Goal: Task Accomplishment & Management: Complete application form

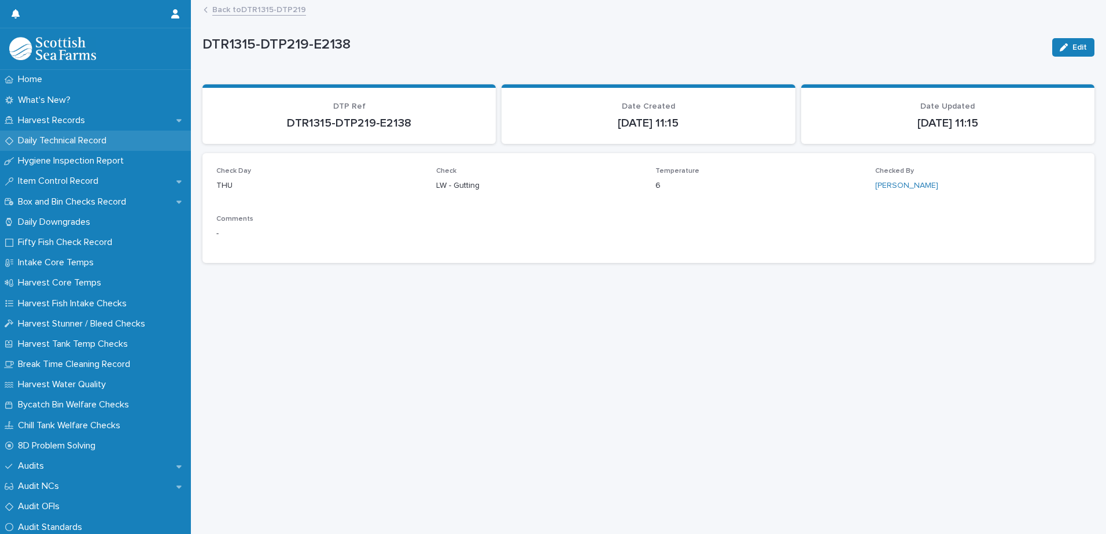
click at [48, 144] on p "Daily Technical Record" at bounding box center [64, 140] width 102 height 11
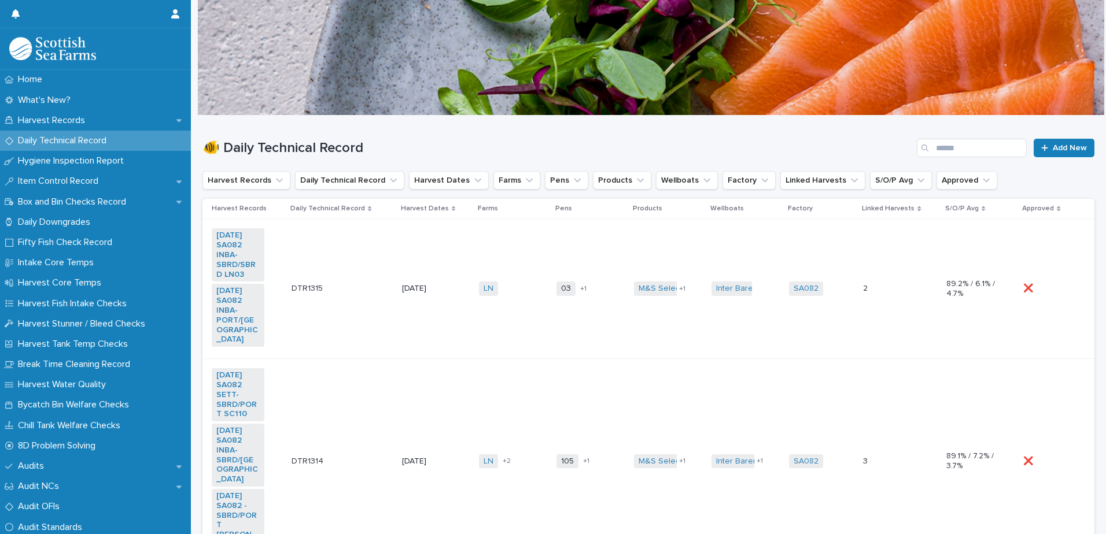
click at [496, 311] on td "LN + 0" at bounding box center [512, 289] width 77 height 140
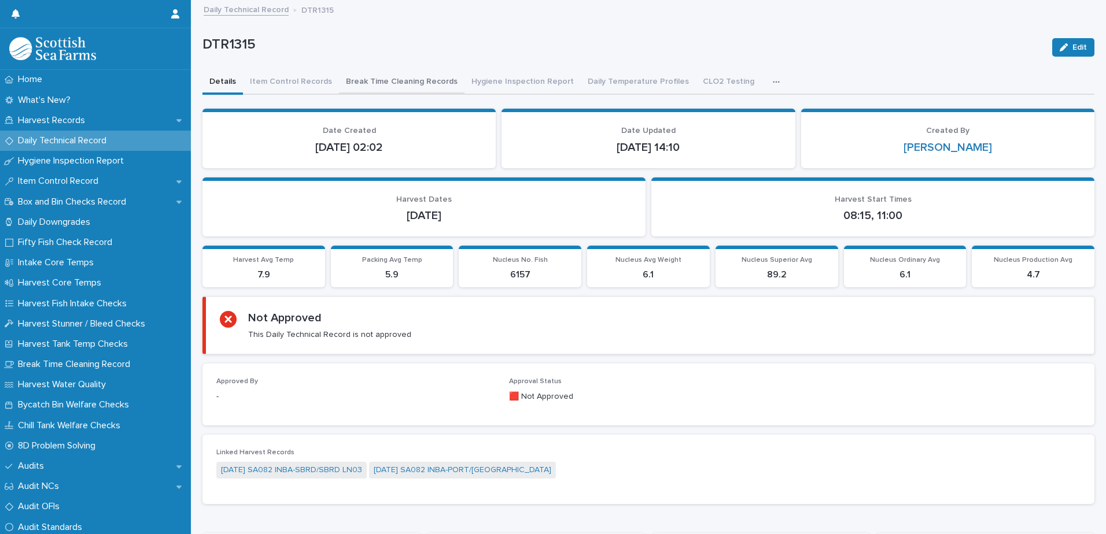
click at [374, 84] on button "Break Time Cleaning Records" at bounding box center [401, 83] width 125 height 24
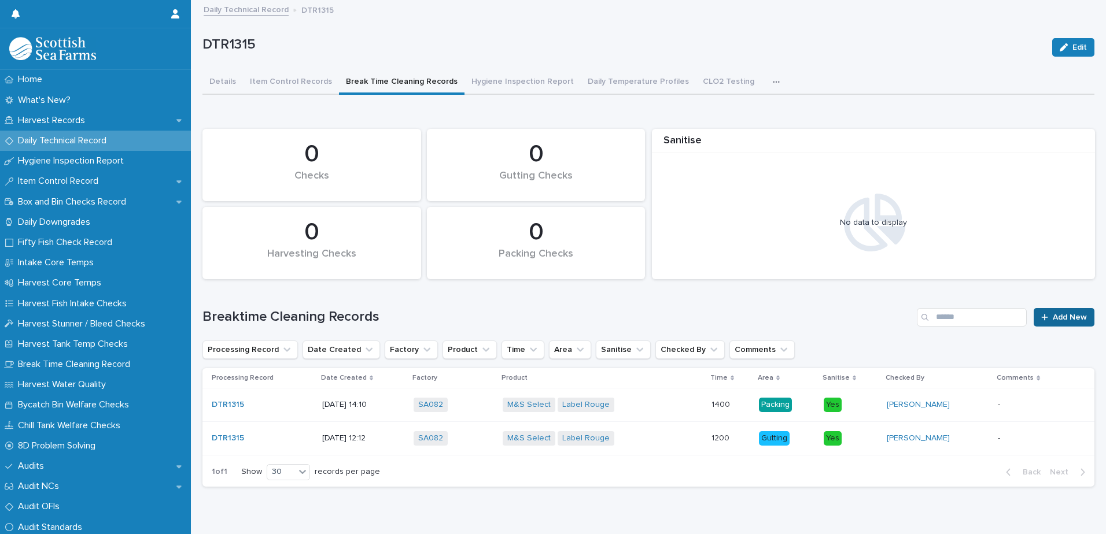
click at [1060, 318] on span "Add New" at bounding box center [1070, 317] width 34 height 8
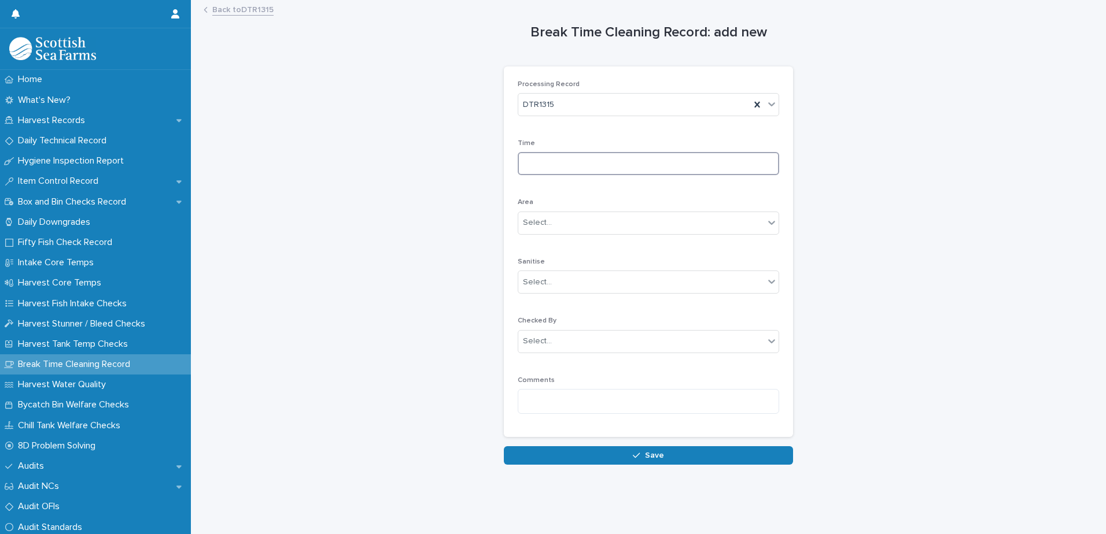
click at [539, 166] on input at bounding box center [648, 163] width 261 height 23
type input "****"
click at [570, 224] on div "Select..." at bounding box center [641, 222] width 246 height 19
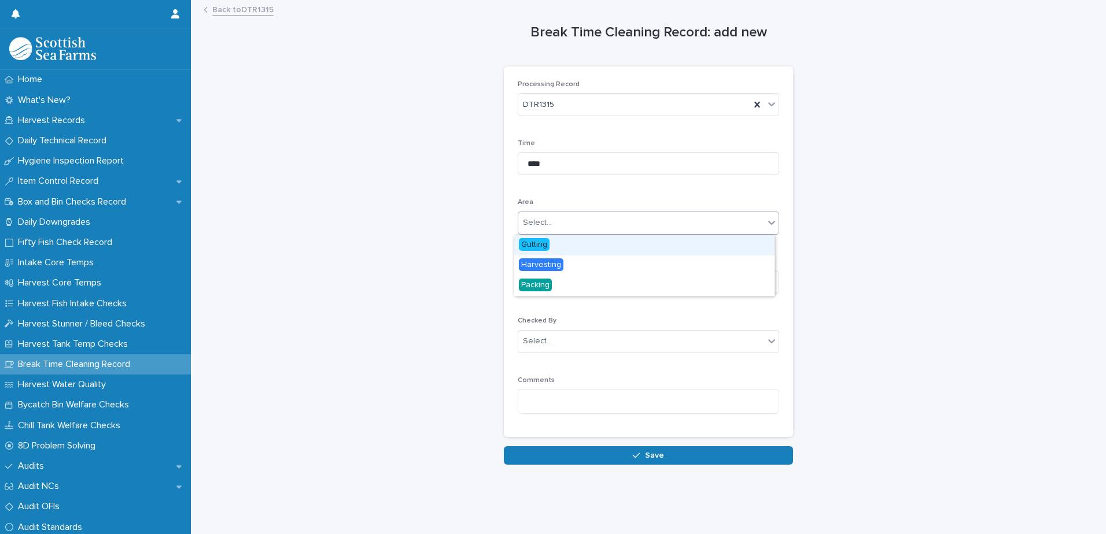
click at [533, 242] on span "Gutting" at bounding box center [534, 244] width 31 height 13
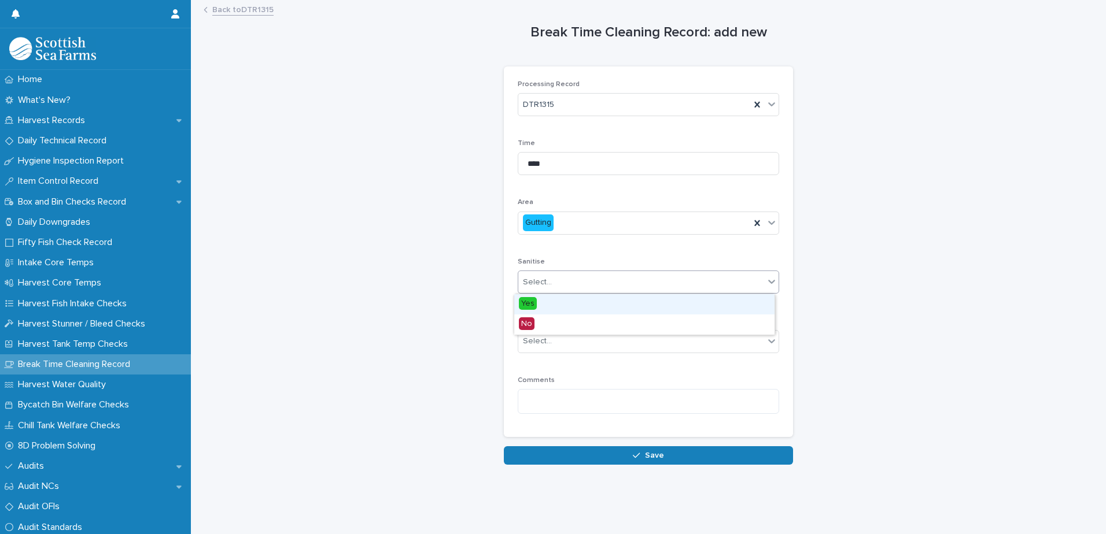
click at [529, 284] on div "Select..." at bounding box center [537, 282] width 29 height 12
drag, startPoint x: 532, startPoint y: 298, endPoint x: 530, endPoint y: 315, distance: 16.3
click at [532, 300] on span "Yes" at bounding box center [528, 303] width 18 height 13
click at [528, 346] on div "Select..." at bounding box center [537, 341] width 29 height 12
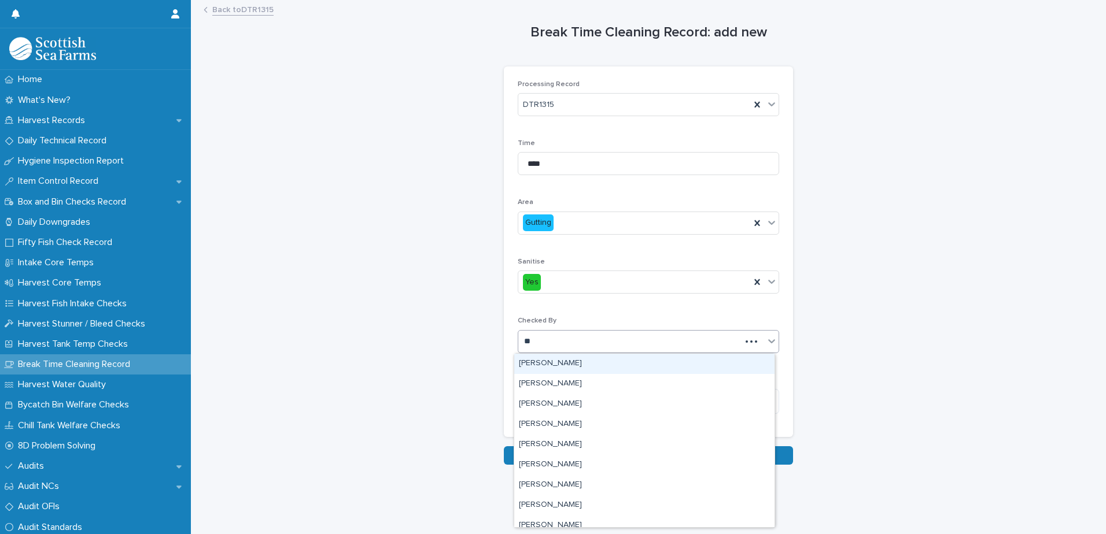
type input "***"
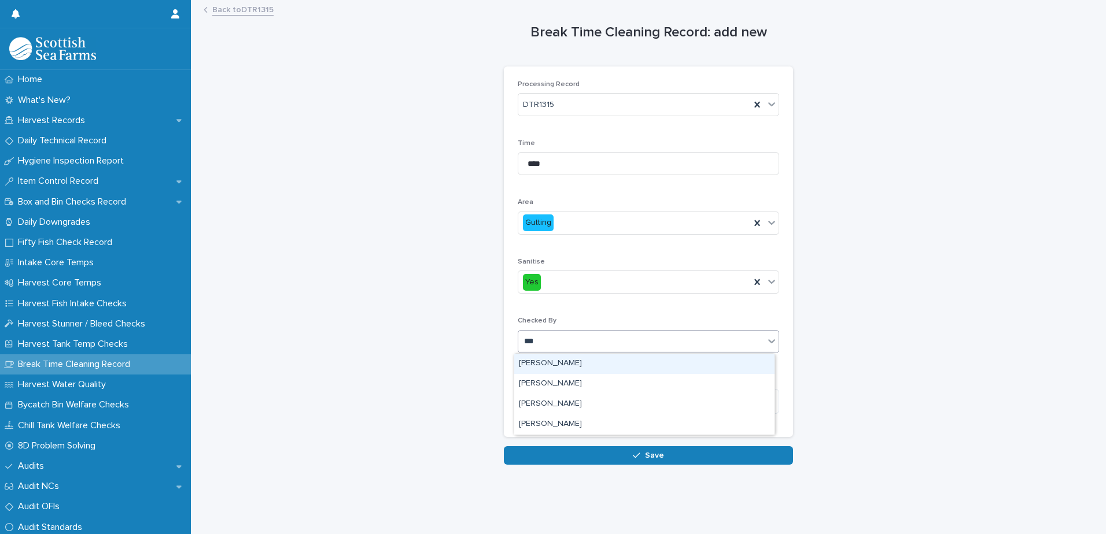
click at [542, 366] on div "[PERSON_NAME]" at bounding box center [644, 364] width 260 height 20
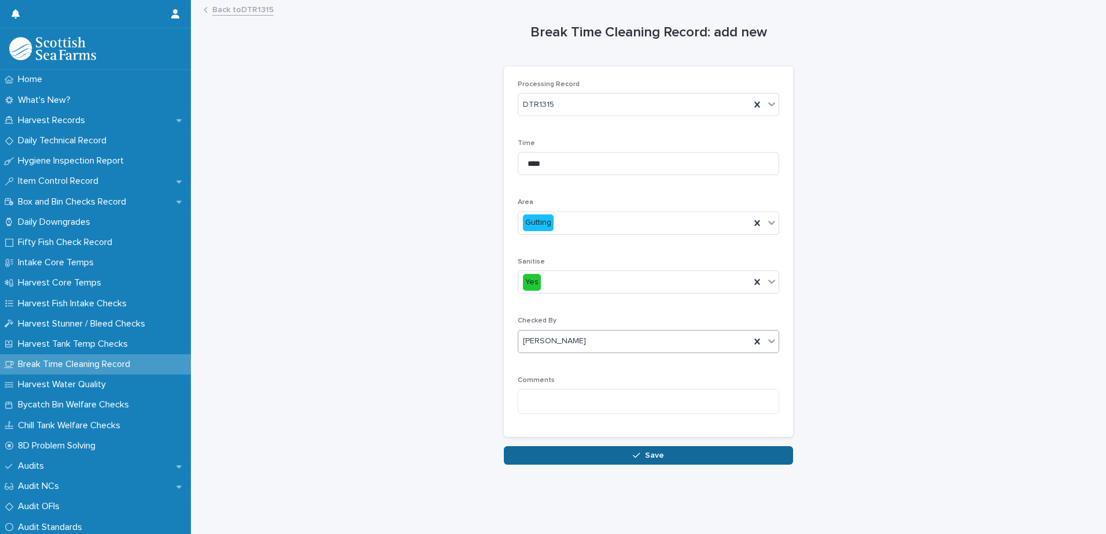
click at [542, 452] on button "Save" at bounding box center [648, 455] width 289 height 19
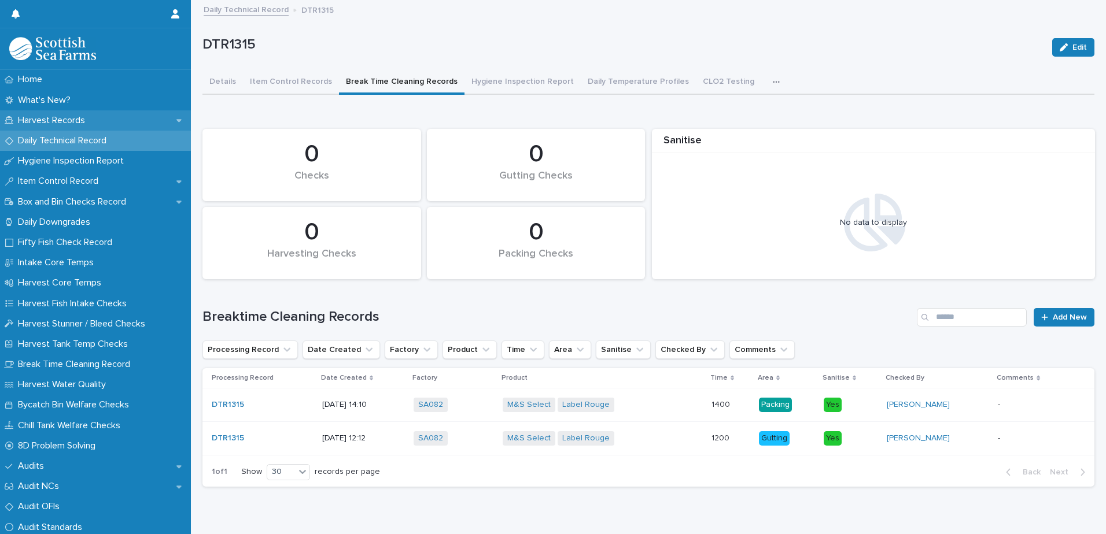
click at [48, 119] on p "Harvest Records" at bounding box center [53, 120] width 81 height 11
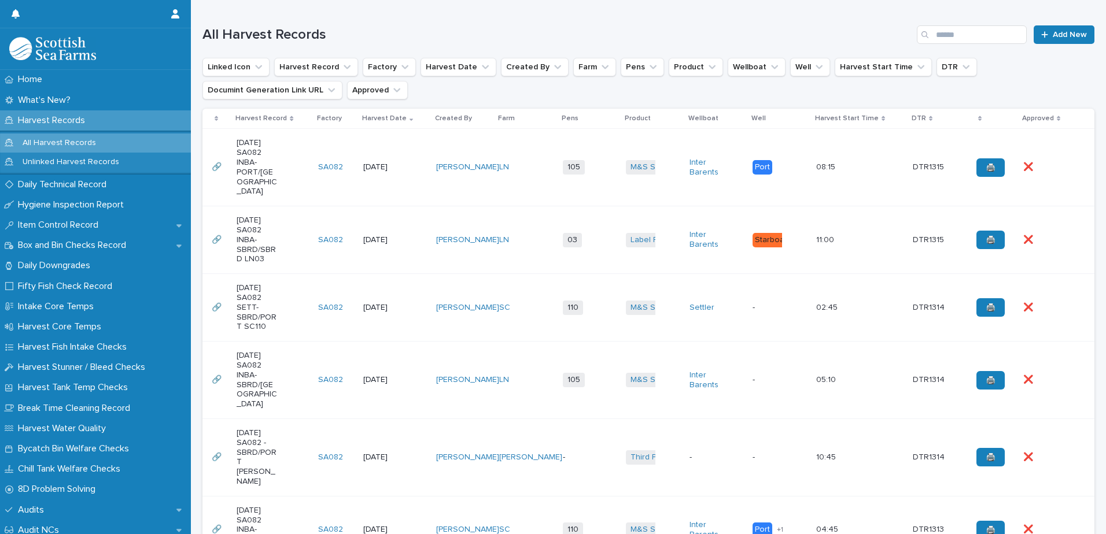
scroll to position [356, 0]
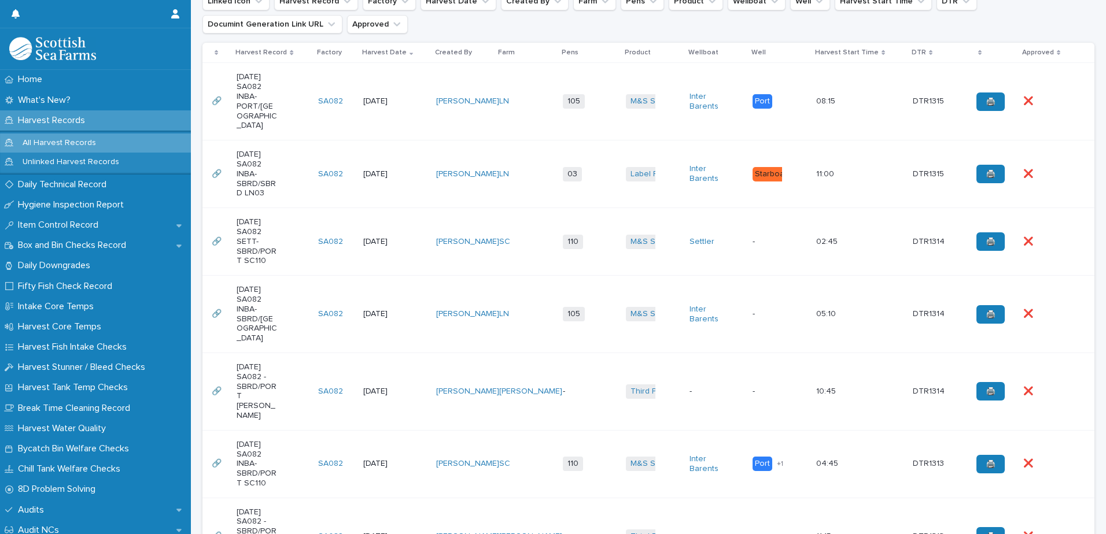
click at [511, 418] on td "[PERSON_NAME]" at bounding box center [526, 391] width 64 height 77
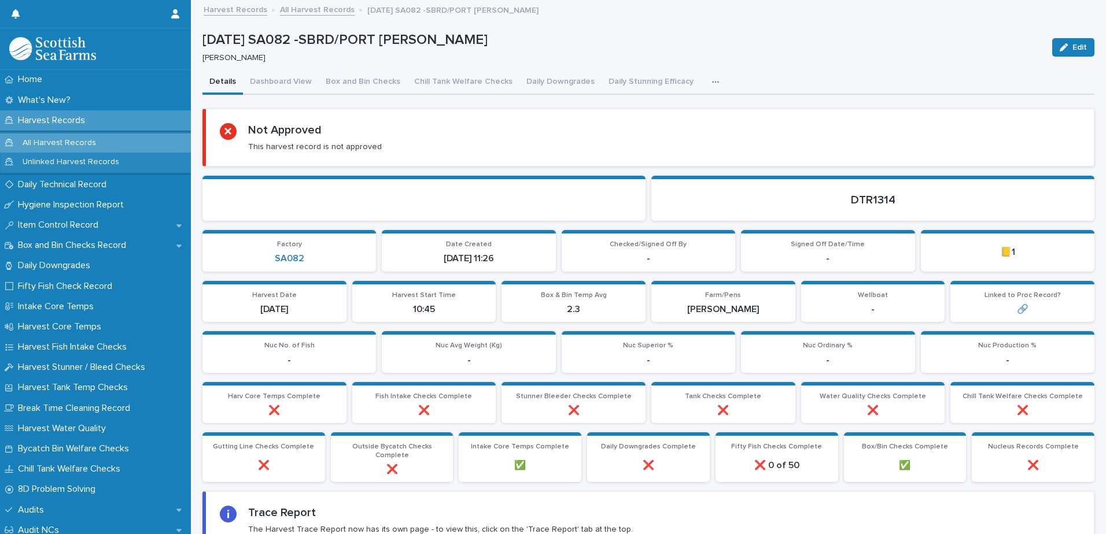
click at [47, 122] on p "Harvest Records" at bounding box center [53, 120] width 81 height 11
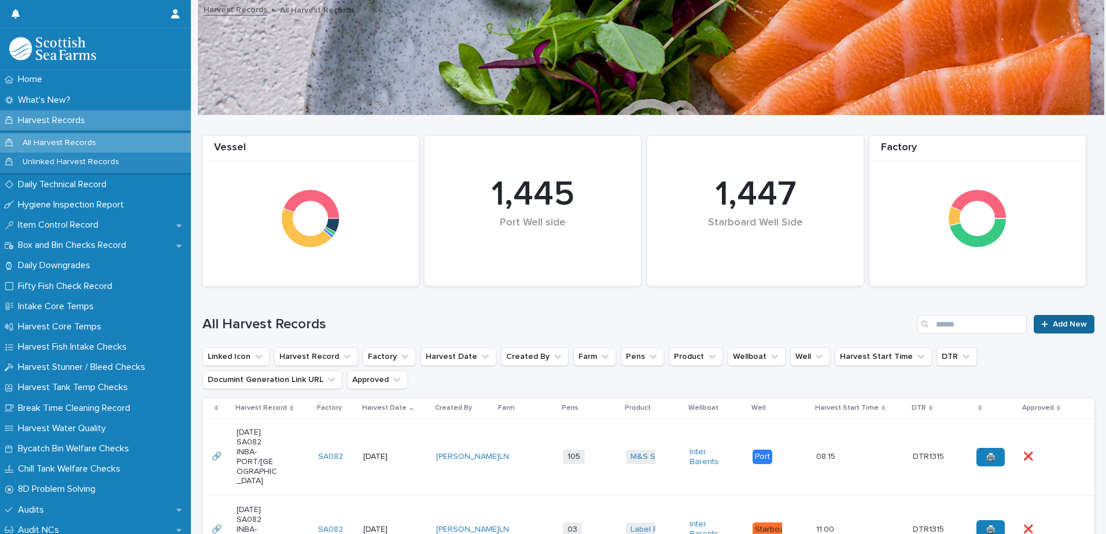
click at [1046, 319] on link "Add New" at bounding box center [1063, 324] width 61 height 19
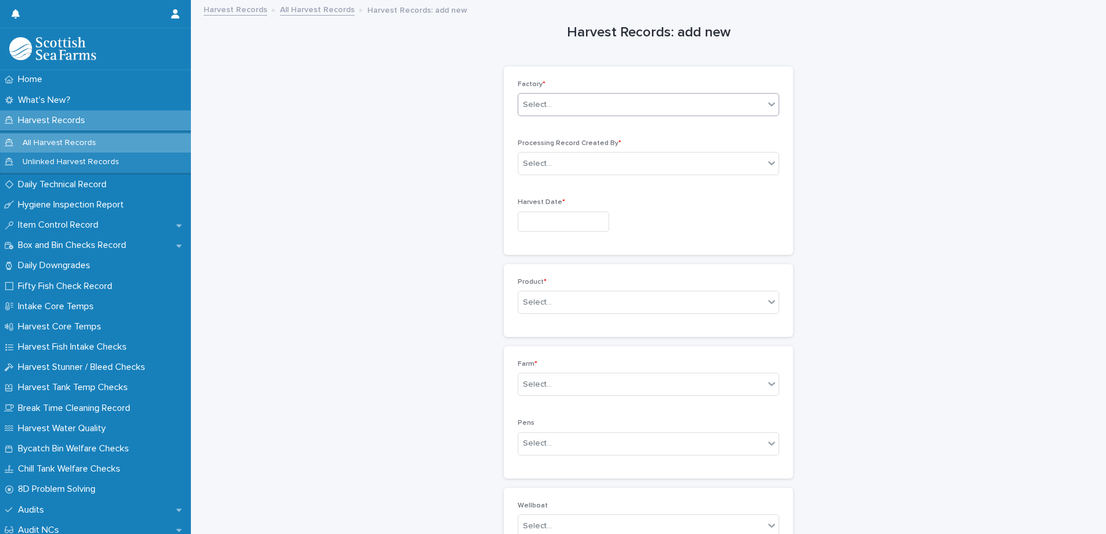
click at [537, 101] on div "Select..." at bounding box center [537, 105] width 29 height 12
click at [540, 189] on div "SA082" at bounding box center [644, 188] width 260 height 20
click at [553, 170] on div at bounding box center [553, 164] width 1 height 14
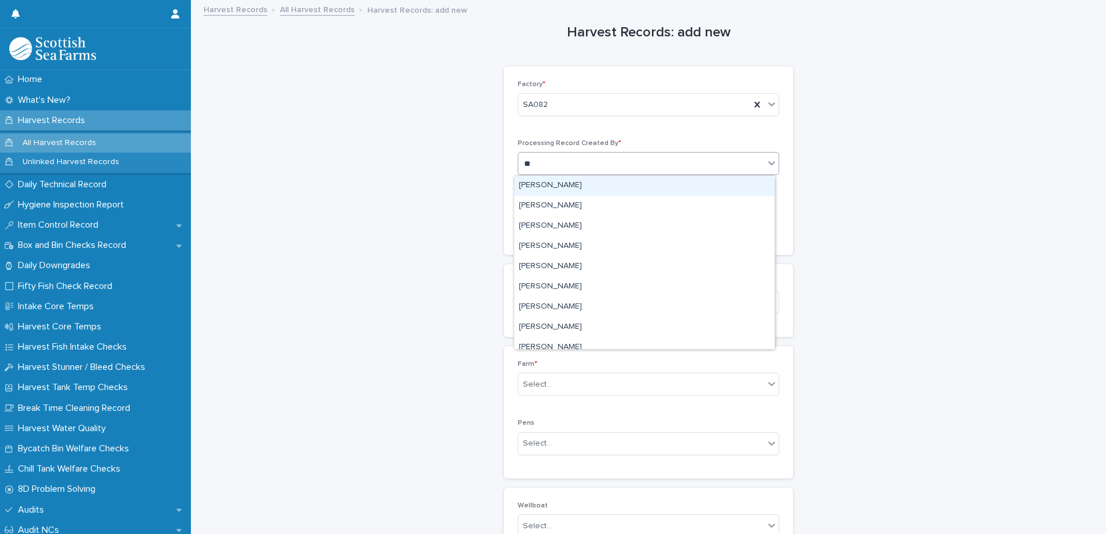
type input "***"
click at [547, 181] on div "[PERSON_NAME]" at bounding box center [644, 186] width 260 height 20
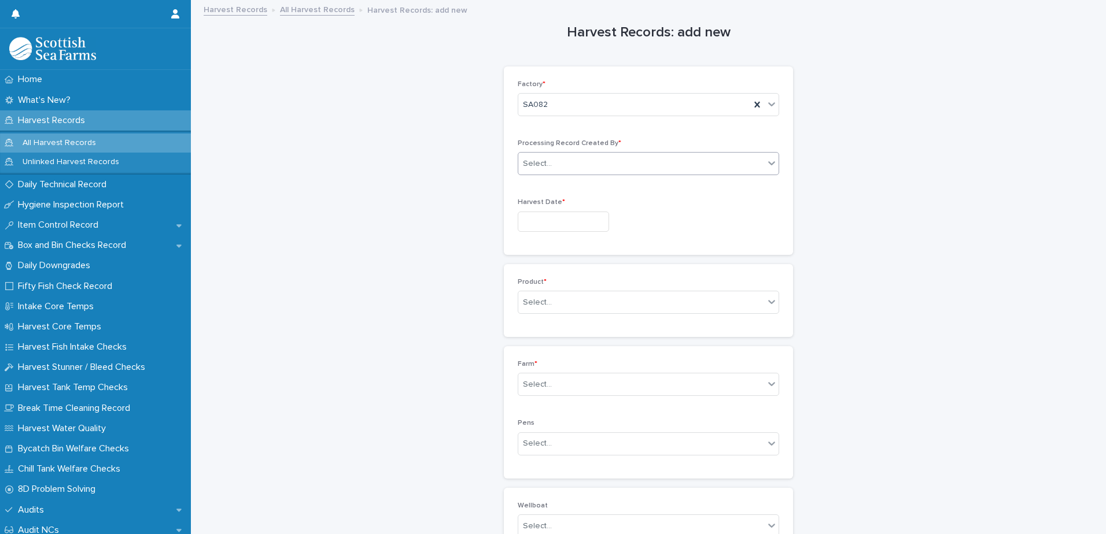
click at [534, 221] on input "text" at bounding box center [563, 222] width 91 height 20
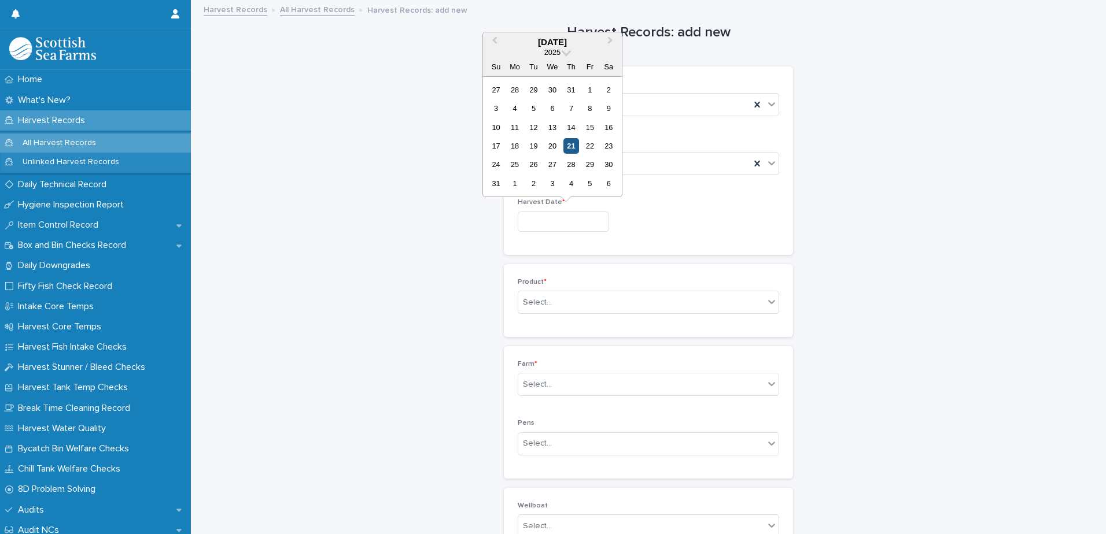
click at [570, 142] on div "21" at bounding box center [571, 146] width 16 height 16
type input "*********"
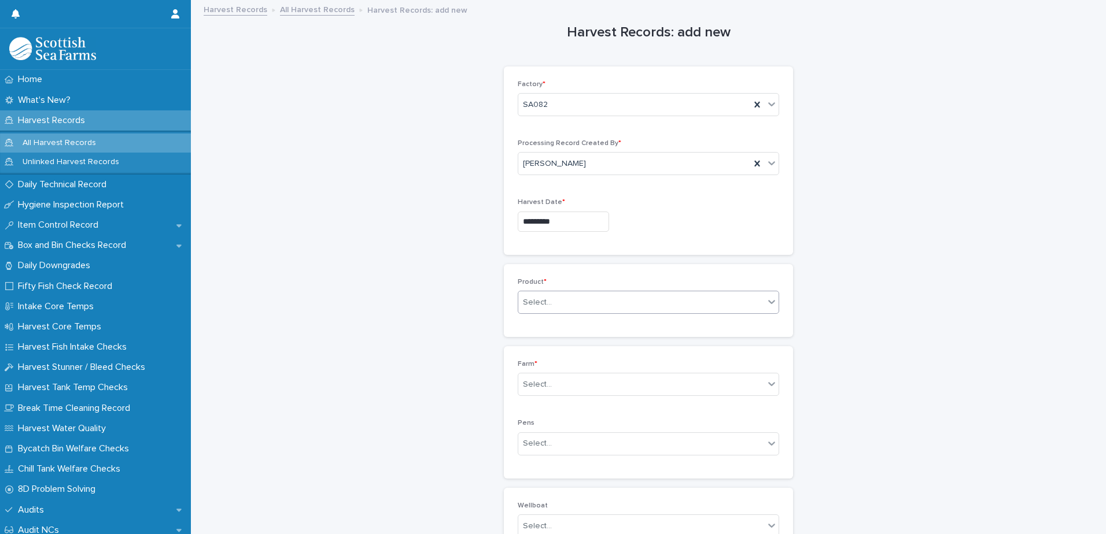
click at [531, 307] on div "Select..." at bounding box center [537, 303] width 29 height 12
click at [537, 301] on div "Select..." at bounding box center [537, 303] width 29 height 12
type input "*******"
click at [365, 337] on div "Harvest Records: add new Loading... Saving… Loading... Saving… Loading... Savin…" at bounding box center [648, 395] width 892 height 789
click at [545, 300] on div "Select..." at bounding box center [537, 303] width 29 height 12
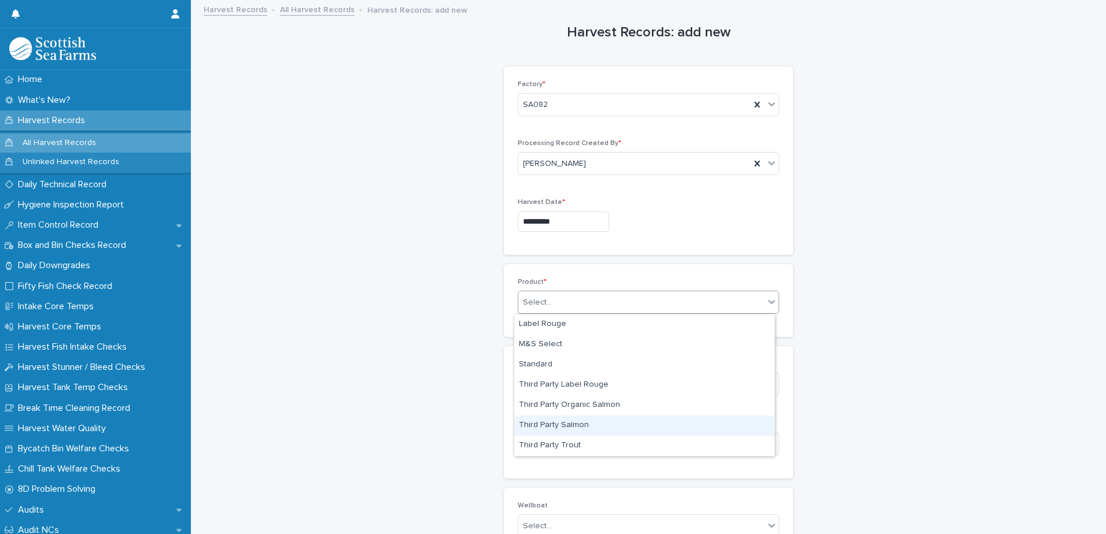
click at [620, 423] on div "Third Party Salmon" at bounding box center [644, 426] width 260 height 20
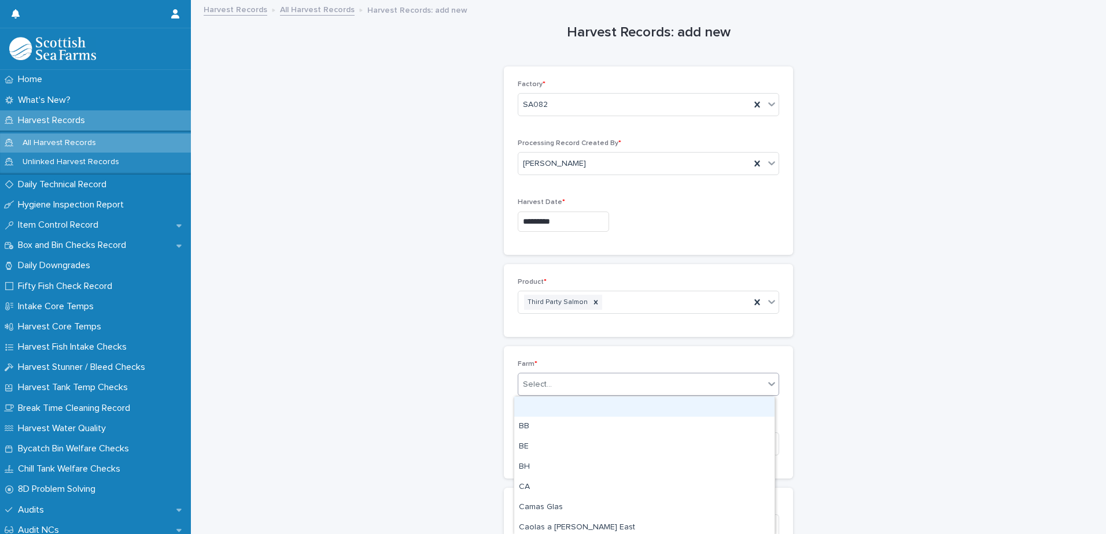
click at [534, 383] on div "Select..." at bounding box center [537, 385] width 29 height 12
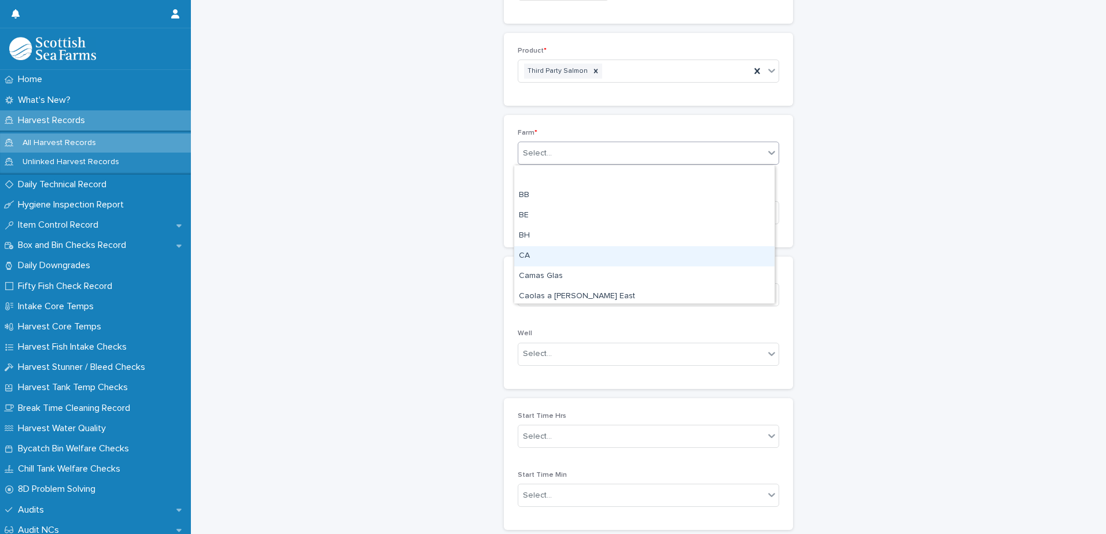
scroll to position [55, 0]
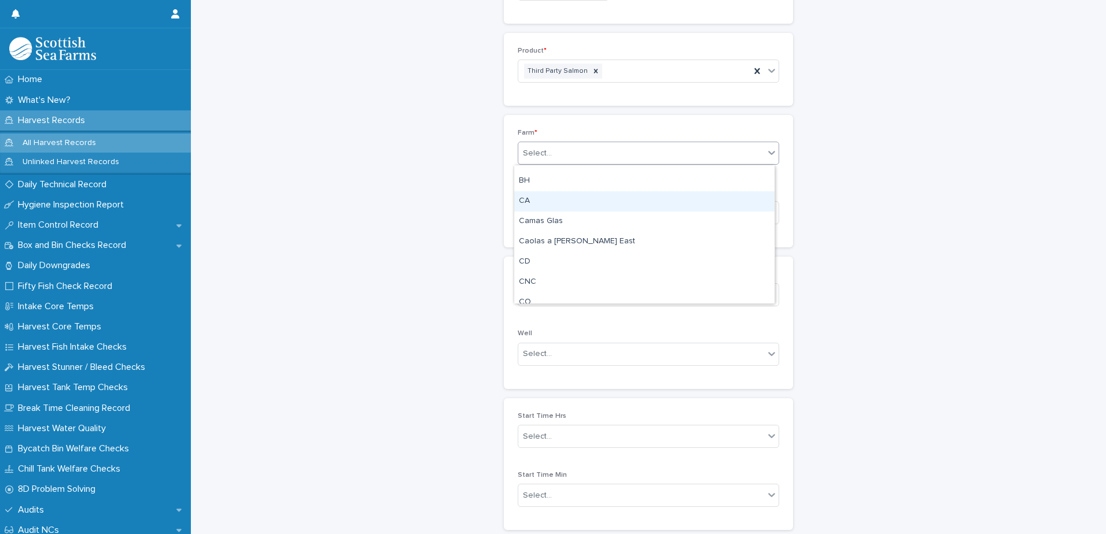
click at [544, 260] on div "BB BE BH CA Camas Glas Caolas a Deas East CD CNC CO COOKE EK" at bounding box center [644, 234] width 260 height 138
click at [534, 197] on div "[PERSON_NAME]" at bounding box center [644, 204] width 260 height 20
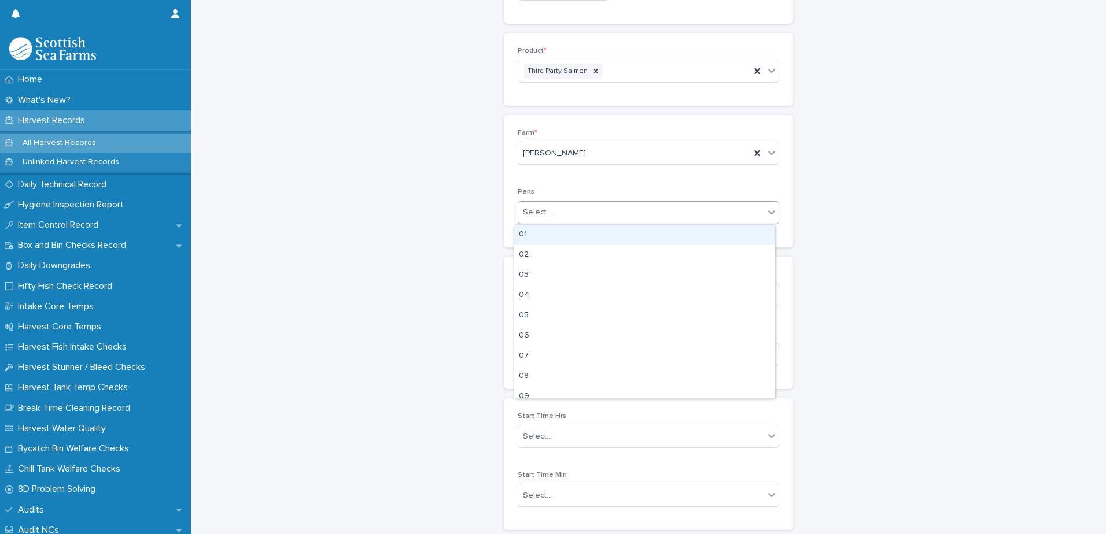
click at [538, 213] on div "Select..." at bounding box center [537, 212] width 29 height 12
click at [458, 235] on div "Harvest Records: add new Loading... Saving… Loading... Saving… Loading... Savin…" at bounding box center [648, 164] width 892 height 789
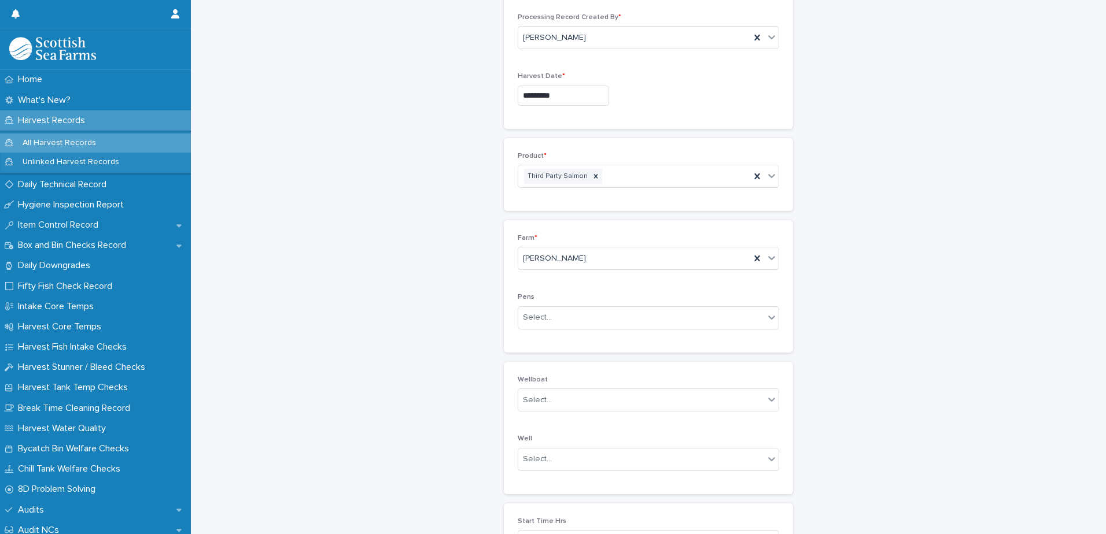
scroll to position [322, 0]
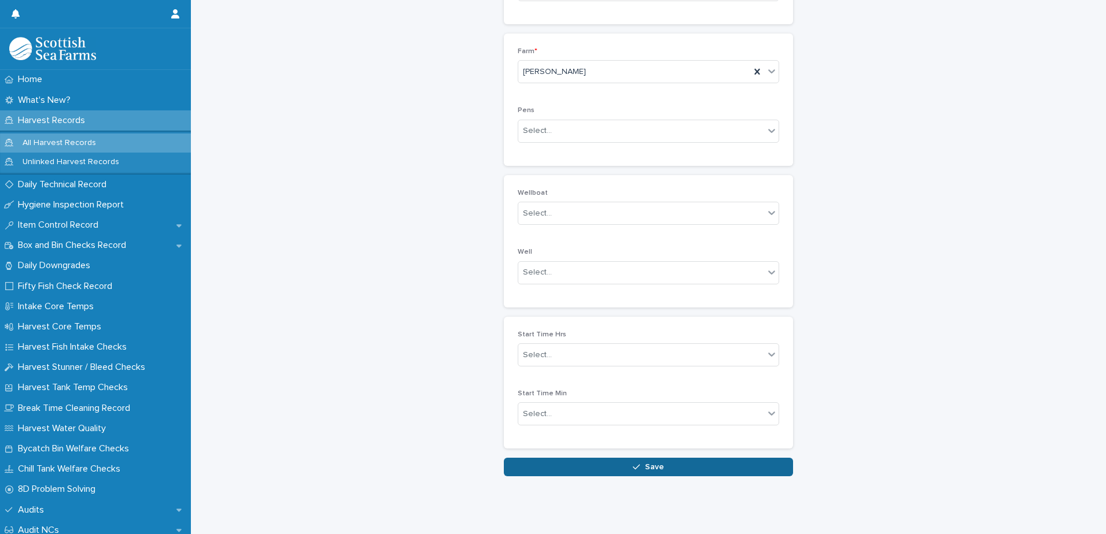
click at [573, 460] on button "Save" at bounding box center [648, 467] width 289 height 19
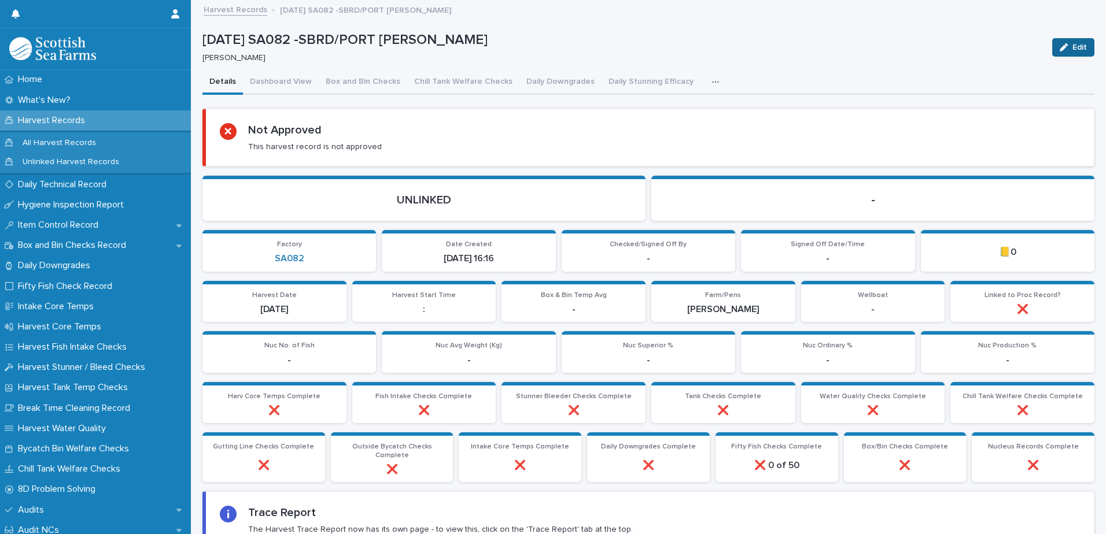
click at [1061, 51] on div "button" at bounding box center [1065, 47] width 13 height 8
click at [1012, 47] on span "Cancel" at bounding box center [1020, 47] width 26 height 8
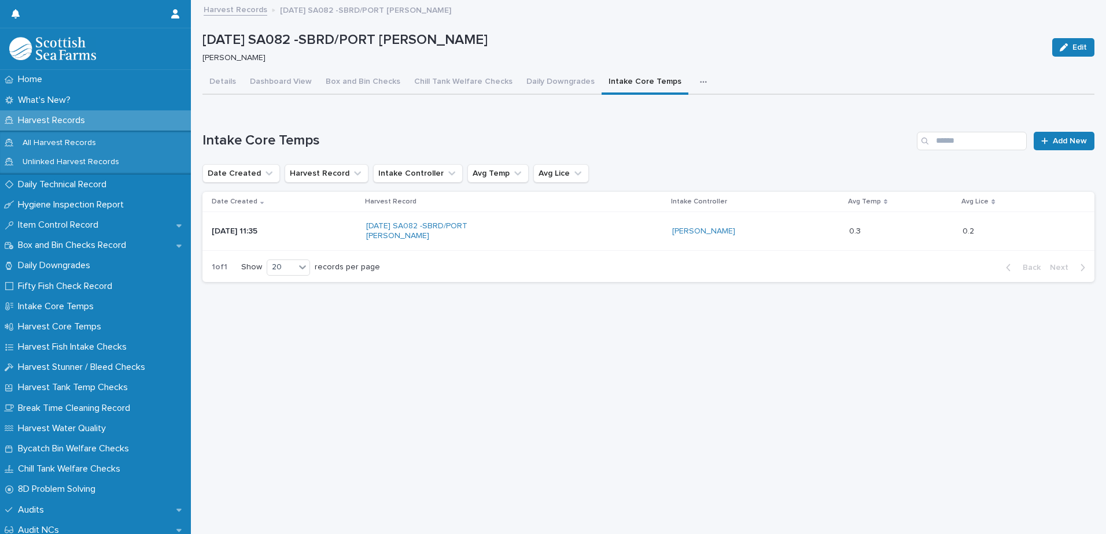
scroll to position [9, 0]
click at [51, 123] on p "Harvest Records" at bounding box center [53, 120] width 81 height 11
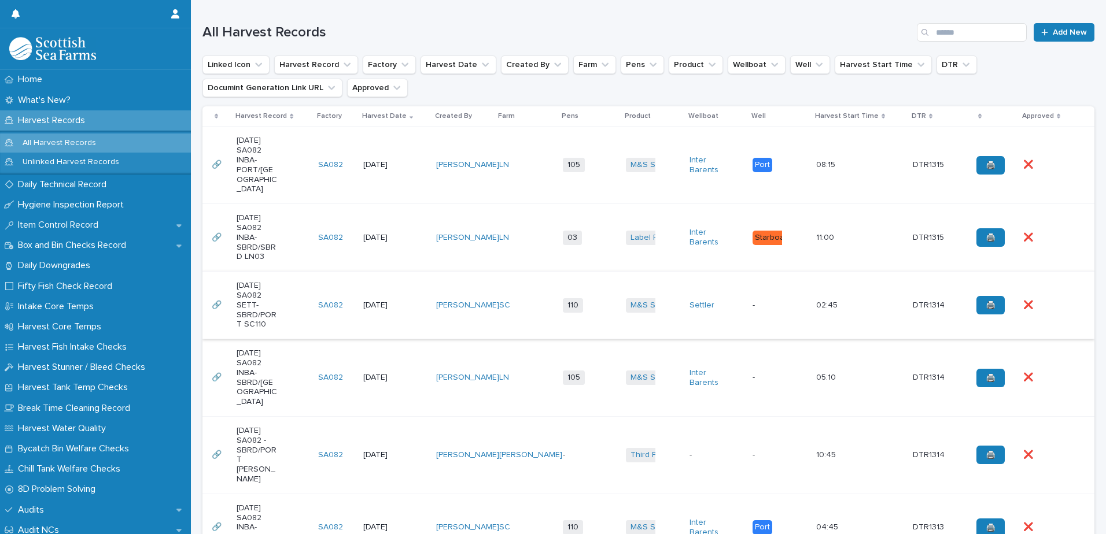
scroll to position [347, 0]
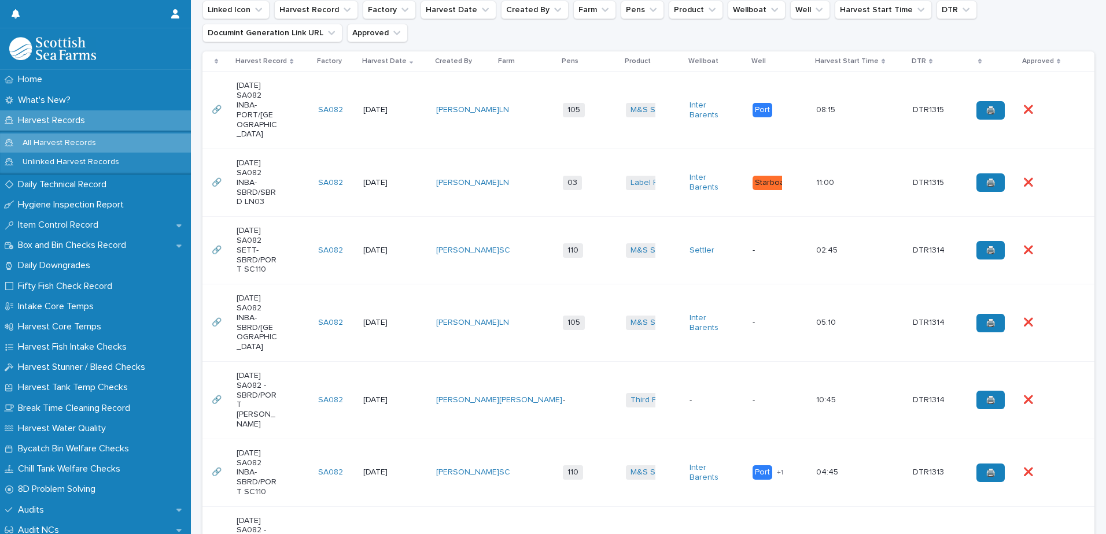
click at [259, 414] on p "[DATE] SA082 -SBRD/PORT [PERSON_NAME]" at bounding box center [257, 400] width 41 height 58
